Goal: Find specific page/section: Find specific page/section

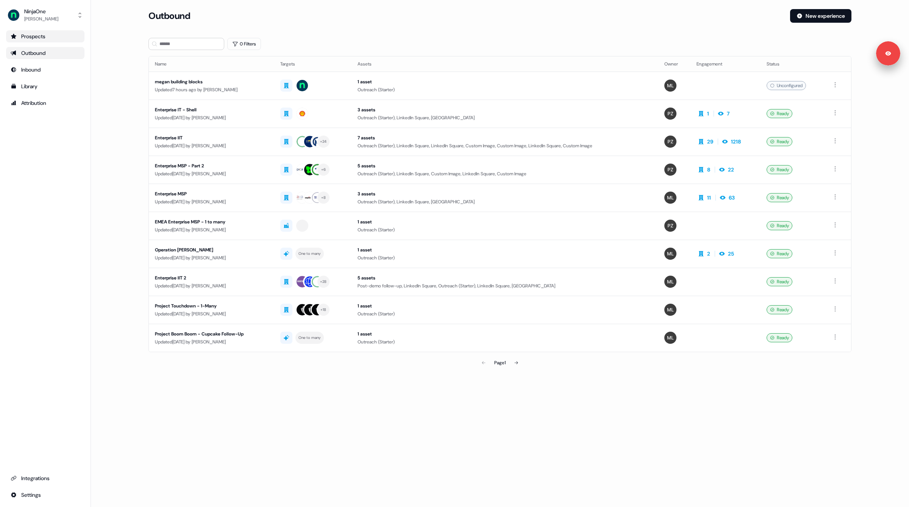
click at [41, 34] on div "Prospects" at bounding box center [45, 37] width 69 height 8
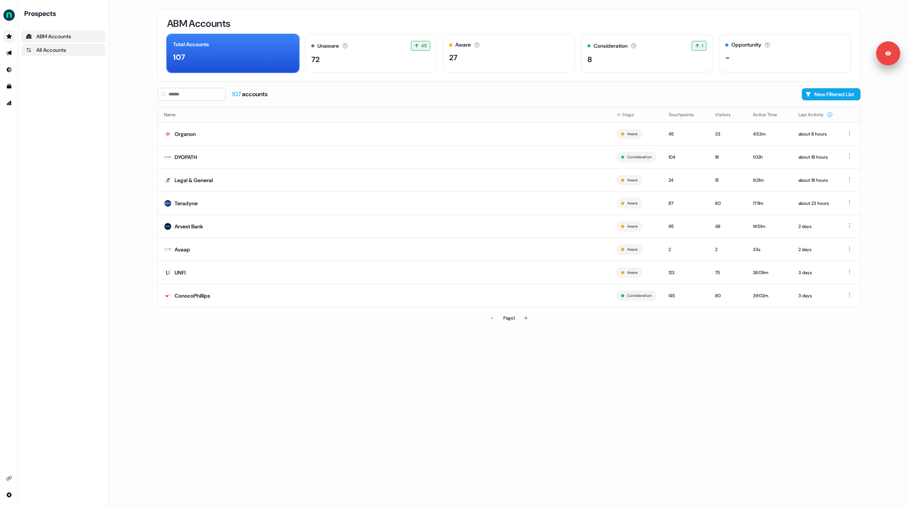
click at [61, 50] on div "All Accounts" at bounding box center [63, 50] width 75 height 8
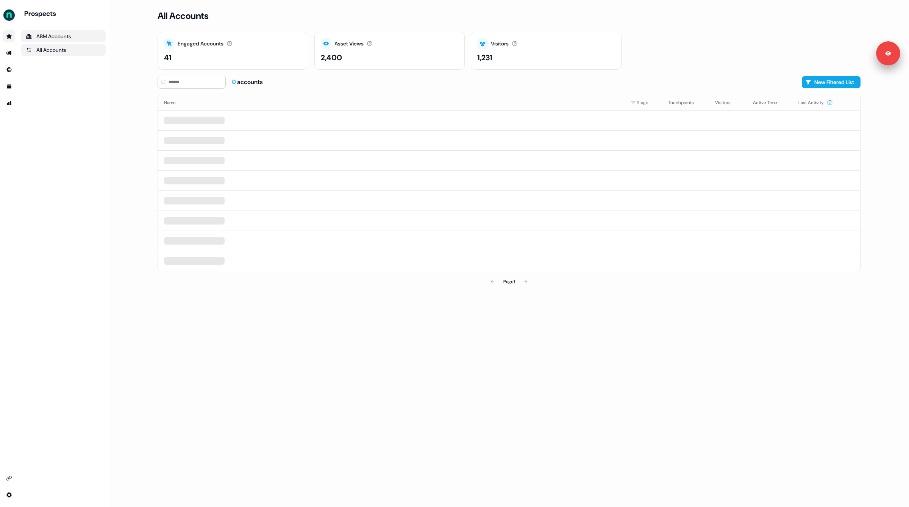
click at [56, 36] on div "ABM Accounts" at bounding box center [63, 37] width 75 height 8
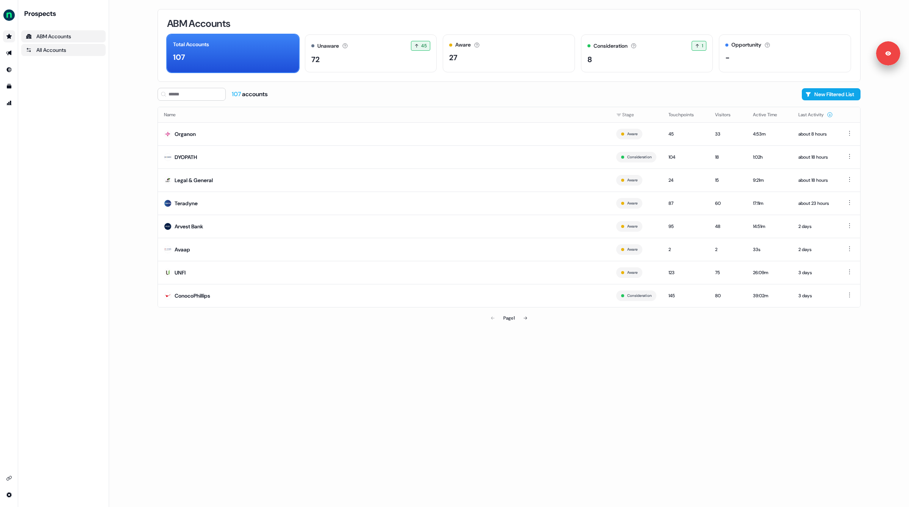
click at [59, 49] on div "All Accounts" at bounding box center [63, 50] width 75 height 8
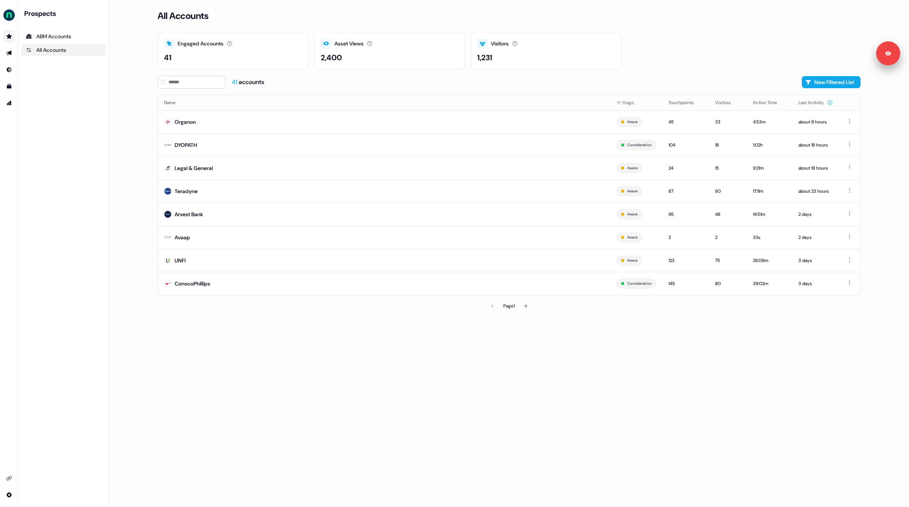
click at [53, 80] on div "Prospects ABM Accounts All Accounts" at bounding box center [63, 253] width 84 height 489
click at [9, 481] on icon "Go to integrations" at bounding box center [9, 478] width 6 height 6
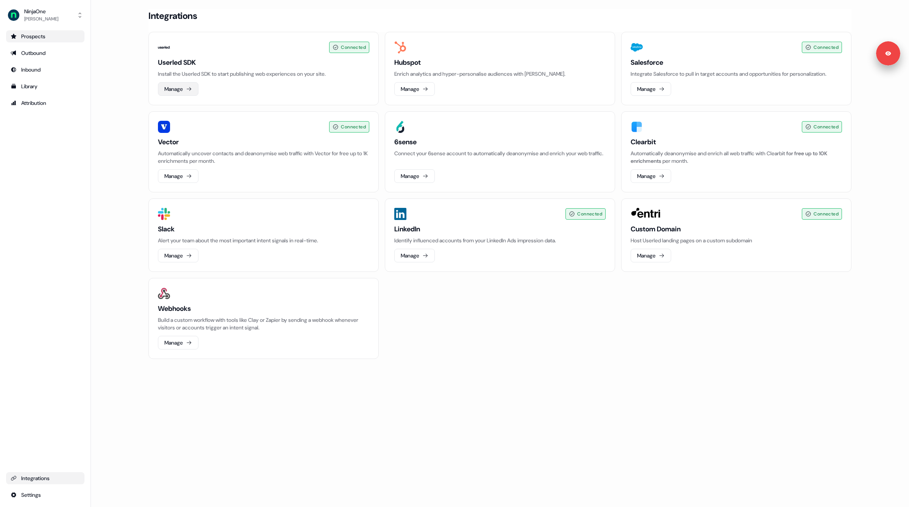
click at [180, 86] on button "Manage" at bounding box center [178, 89] width 41 height 14
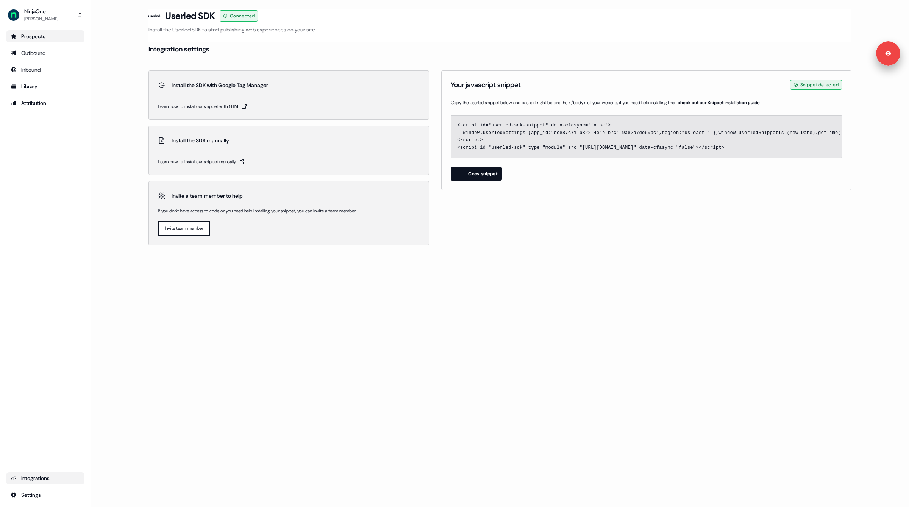
click at [411, 328] on div "Loading... Userled SDK Connected Install the Userled SDK to start publishing we…" at bounding box center [500, 253] width 818 height 507
